Goal: Transaction & Acquisition: Purchase product/service

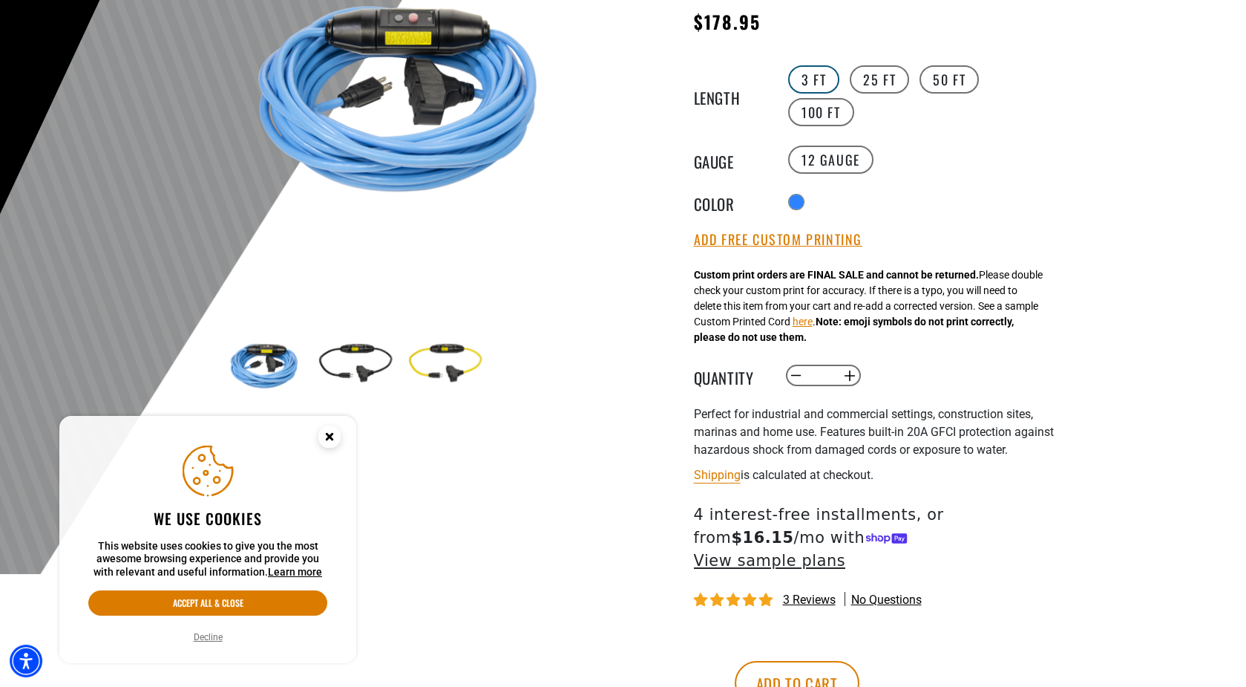
scroll to position [297, 0]
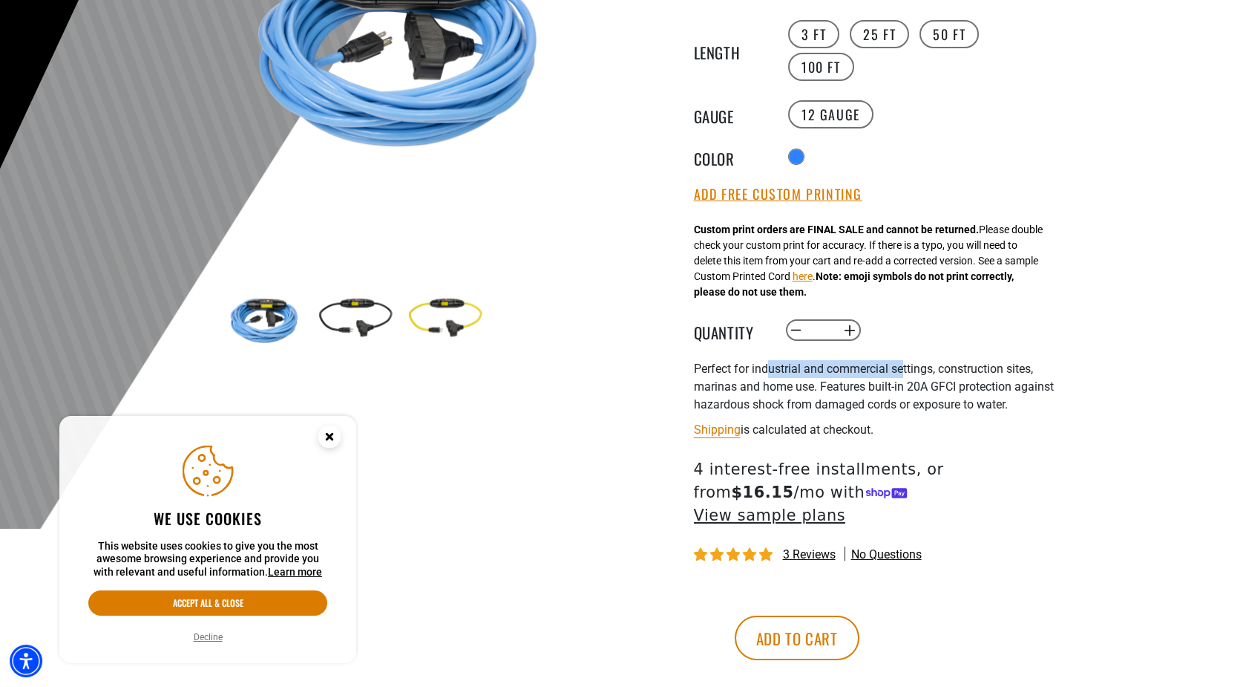
drag, startPoint x: 870, startPoint y: 339, endPoint x: 903, endPoint y: 341, distance: 32.7
click at [903, 361] on span "Perfect for industrial and commercial settings, construction sites, marinas and…" at bounding box center [874, 386] width 360 height 50
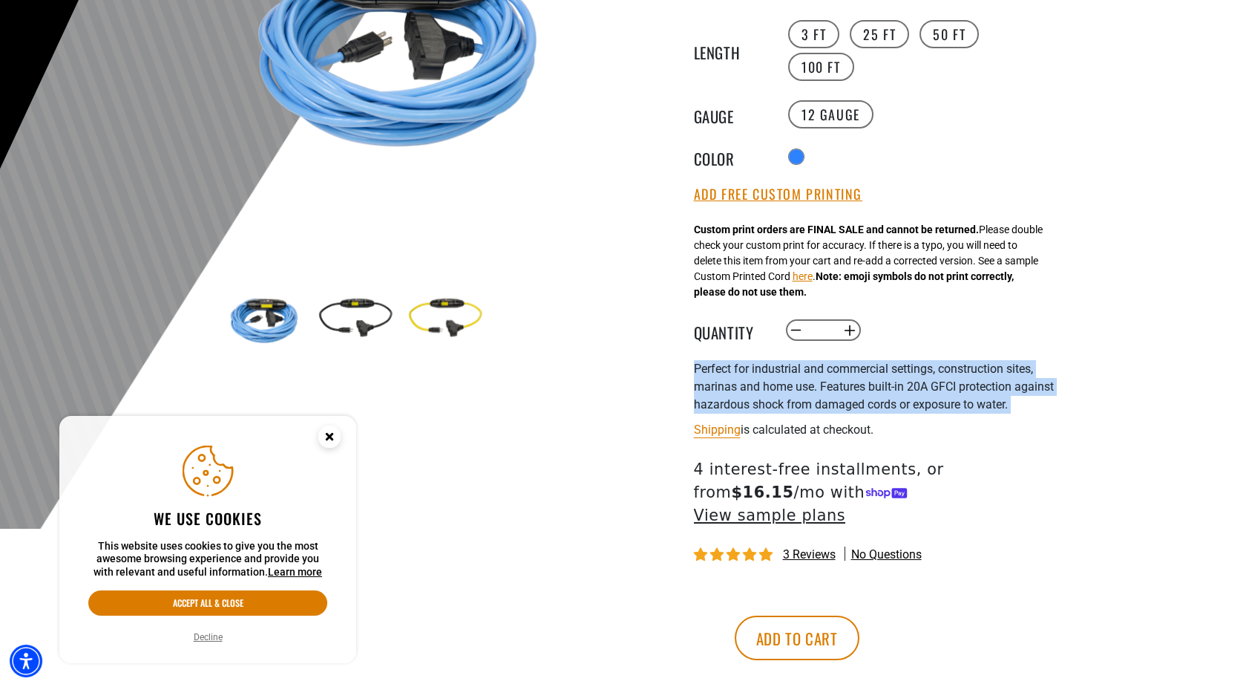
click at [903, 361] on span "Perfect for industrial and commercial settings, construction sites, marinas and…" at bounding box center [874, 386] width 360 height 50
click at [862, 361] on span "Perfect for industrial and commercial settings, construction sites, marinas and…" at bounding box center [874, 386] width 360 height 50
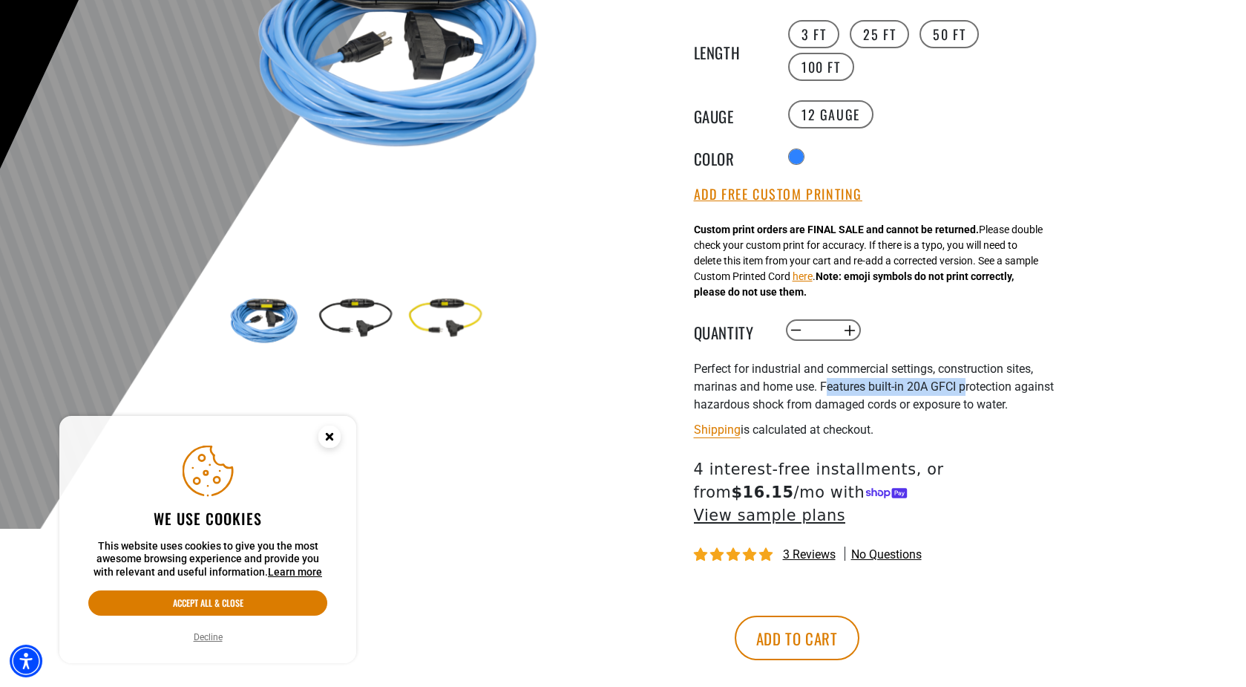
drag, startPoint x: 824, startPoint y: 359, endPoint x: 966, endPoint y: 356, distance: 142.5
click at [966, 361] on span "Perfect for industrial and commercial settings, construction sites, marinas and…" at bounding box center [874, 386] width 360 height 50
drag, startPoint x: 783, startPoint y: 376, endPoint x: 896, endPoint y: 374, distance: 112.8
click at [896, 374] on span "Perfect for industrial and commercial settings, construction sites, marinas and…" at bounding box center [874, 386] width 360 height 50
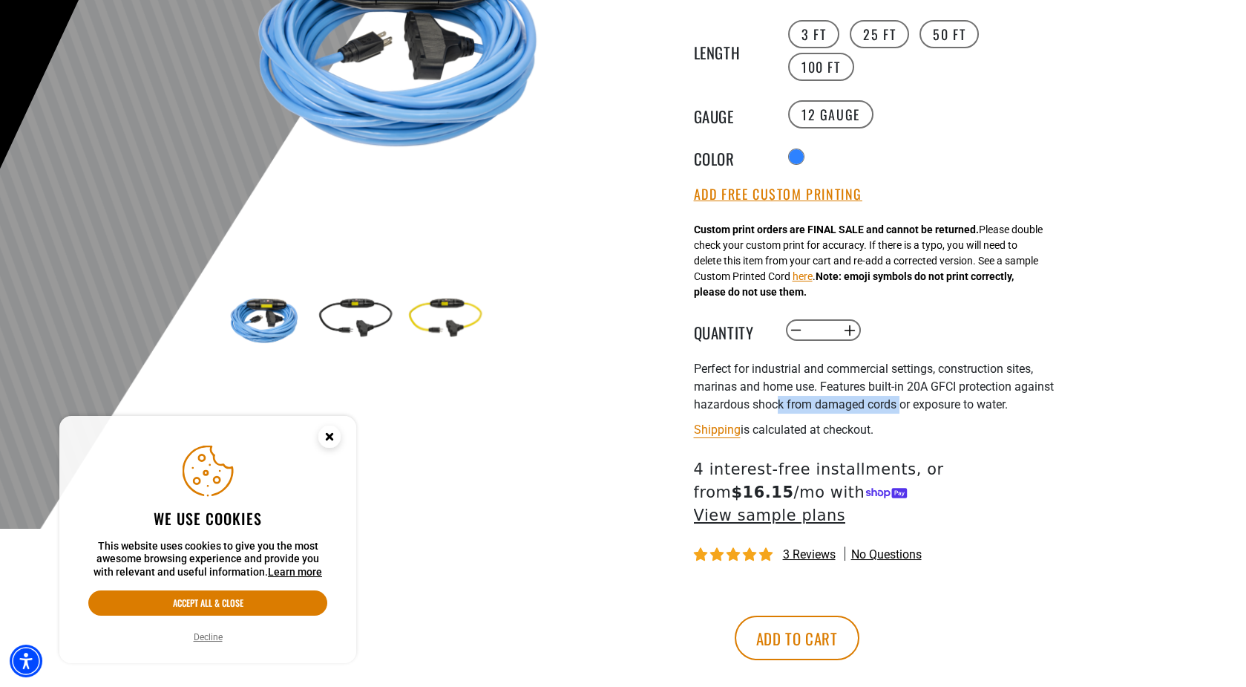
click at [896, 374] on span "Perfect for industrial and commercial settings, construction sites, marinas and…" at bounding box center [874, 386] width 360 height 50
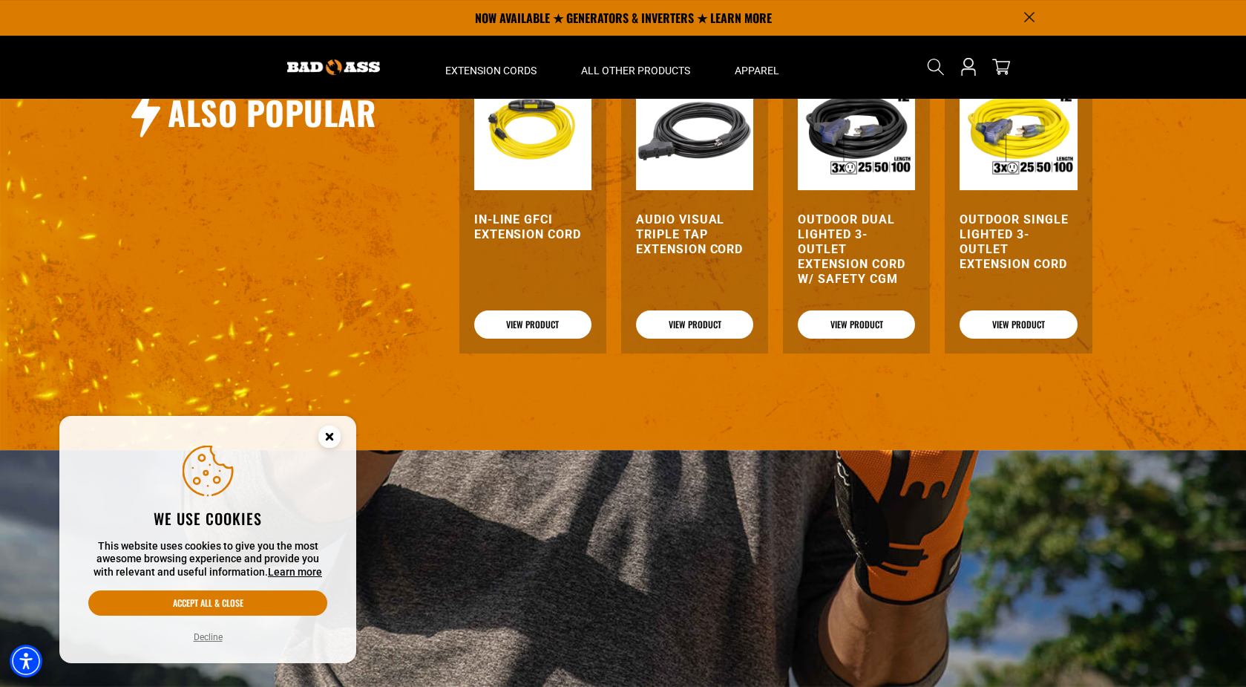
scroll to position [1559, 0]
